Goal: Transaction & Acquisition: Subscribe to service/newsletter

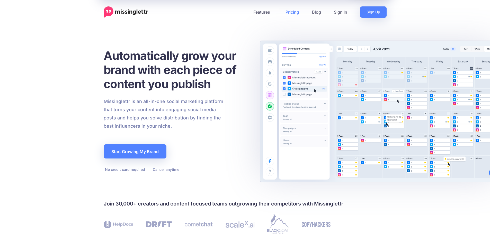
click at [293, 12] on link "Pricing" at bounding box center [292, 11] width 26 height 11
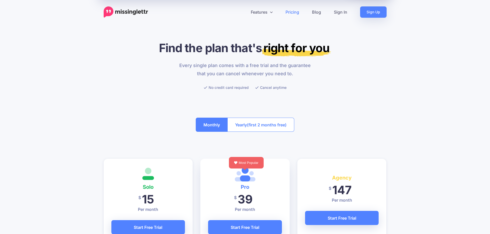
click at [328, 117] on div "Monthly Yearly (first 2 months free)" at bounding box center [245, 125] width 283 height 30
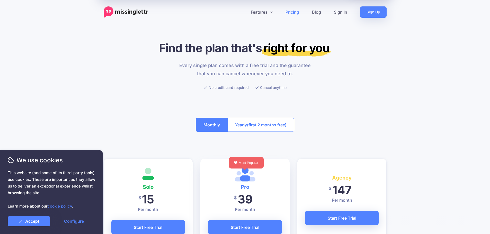
click at [342, 126] on div "Monthly Yearly (first 2 months free)" at bounding box center [245, 125] width 283 height 30
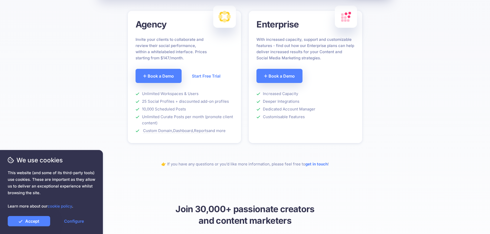
scroll to position [1201, 0]
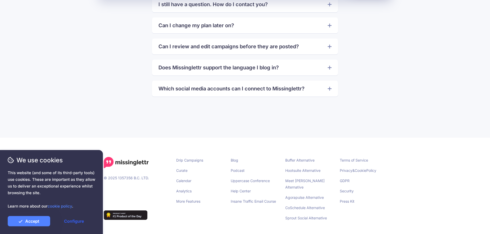
click at [69, 223] on link "Configure" at bounding box center [74, 221] width 42 height 10
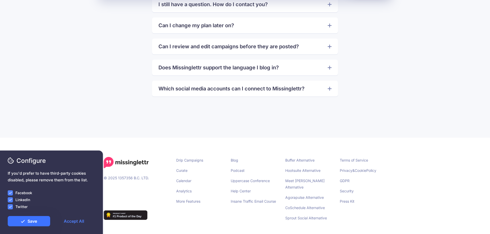
click at [41, 218] on link "Save" at bounding box center [29, 221] width 42 height 10
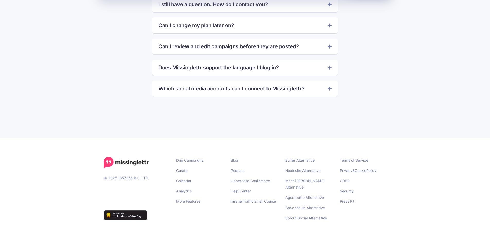
click at [190, 108] on div at bounding box center [245, 120] width 283 height 36
